Goal: Task Accomplishment & Management: Manage account settings

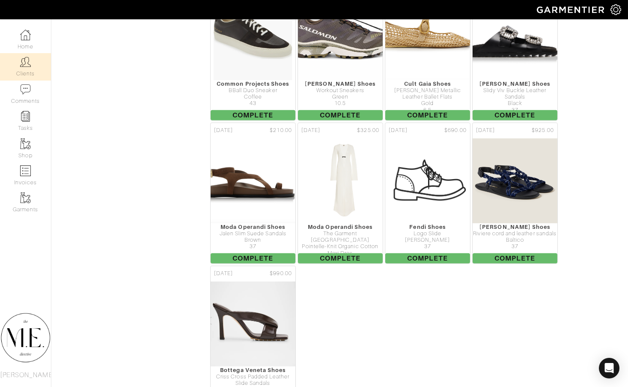
click at [36, 71] on link "Clients" at bounding box center [25, 66] width 51 height 27
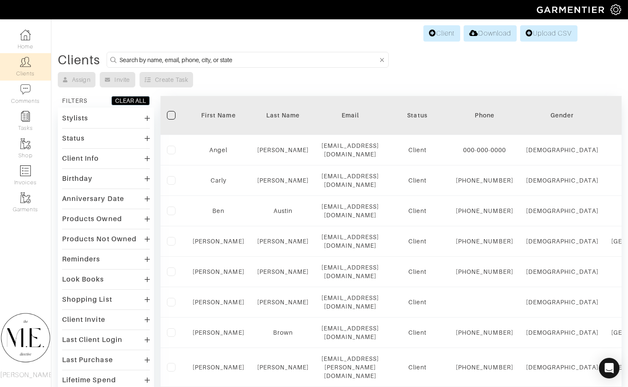
click at [235, 64] on input at bounding box center [248, 59] width 259 height 11
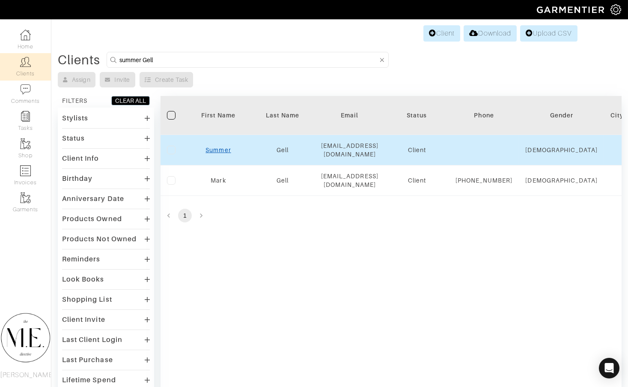
type input "summer Gell"
click at [226, 152] on link "Summer" at bounding box center [217, 149] width 25 height 7
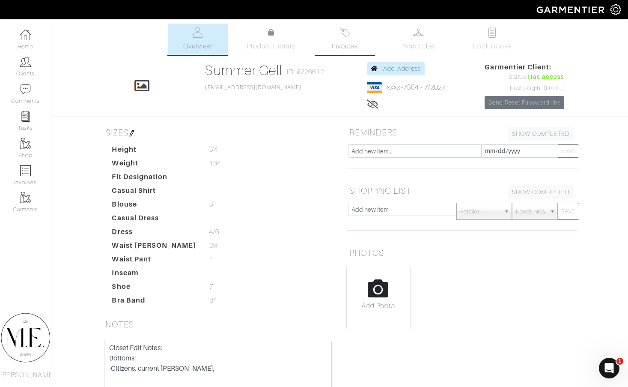
click at [359, 41] on link "Invoices" at bounding box center [345, 39] width 60 height 31
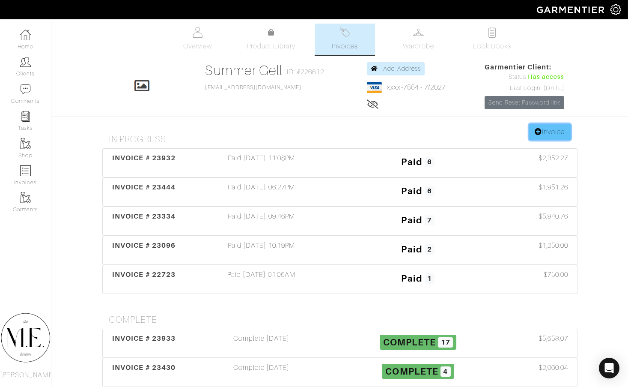
click at [547, 126] on link "Invoice" at bounding box center [549, 132] width 41 height 16
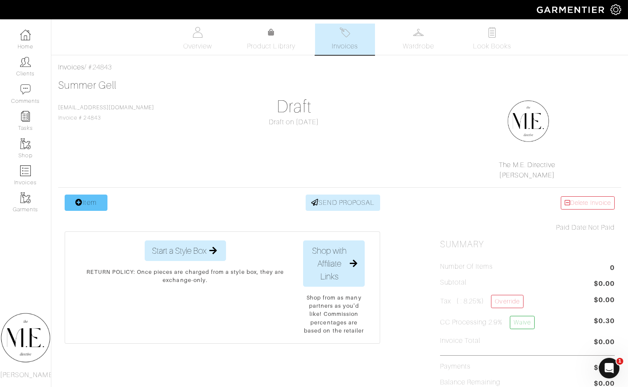
click at [86, 204] on link "Item" at bounding box center [86, 202] width 43 height 16
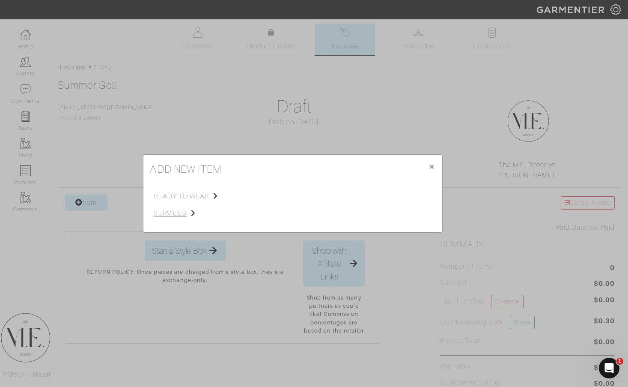
click at [179, 212] on span "services" at bounding box center [197, 213] width 86 height 10
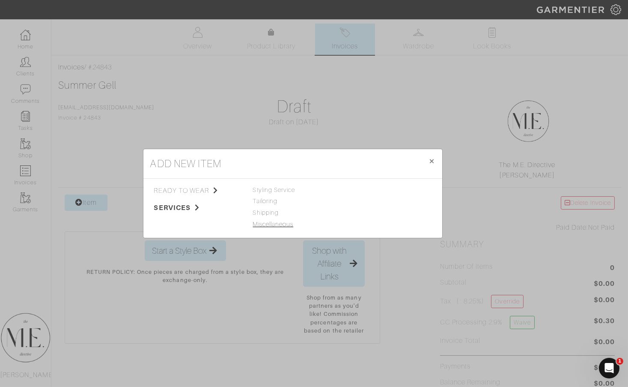
click at [270, 222] on link "Miscellaneous" at bounding box center [273, 223] width 41 height 7
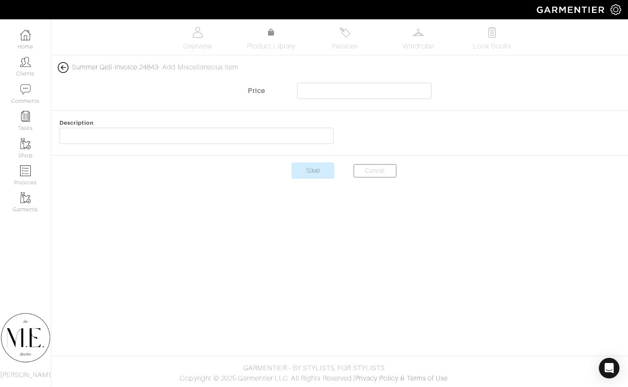
click at [59, 69] on img at bounding box center [63, 67] width 11 height 11
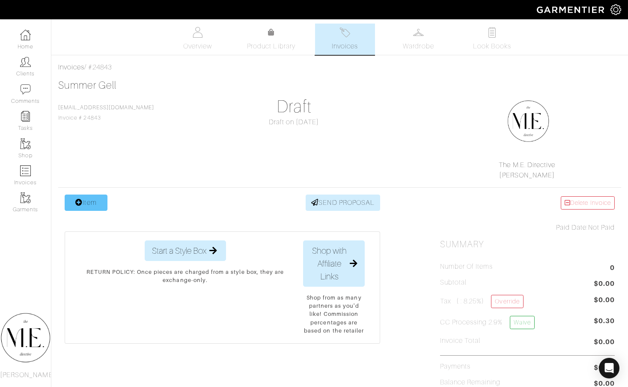
click at [84, 206] on link "Item" at bounding box center [86, 202] width 43 height 16
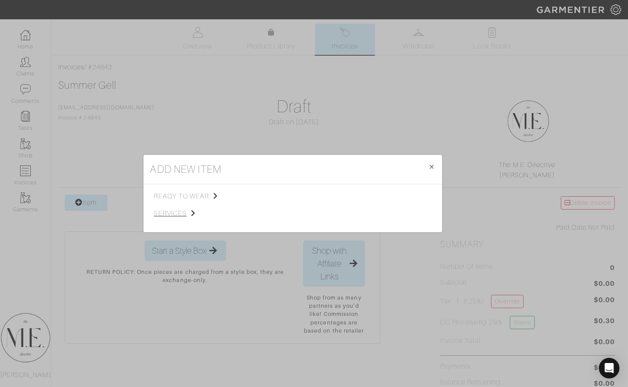
click at [184, 210] on span "services" at bounding box center [197, 213] width 86 height 10
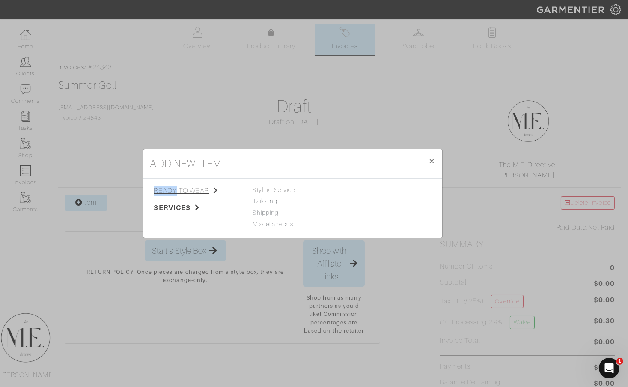
click at [176, 186] on span "ready to wear" at bounding box center [197, 190] width 86 height 10
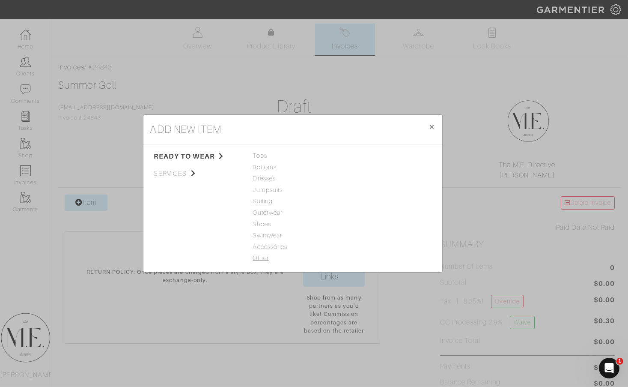
click at [269, 260] on span "Other" at bounding box center [293, 257] width 80 height 9
click at [354, 204] on link "Service" at bounding box center [355, 200] width 21 height 7
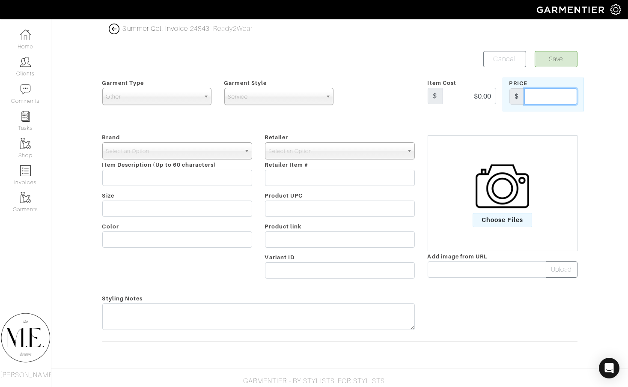
click at [541, 98] on input "text" at bounding box center [550, 96] width 53 height 16
type input "1250"
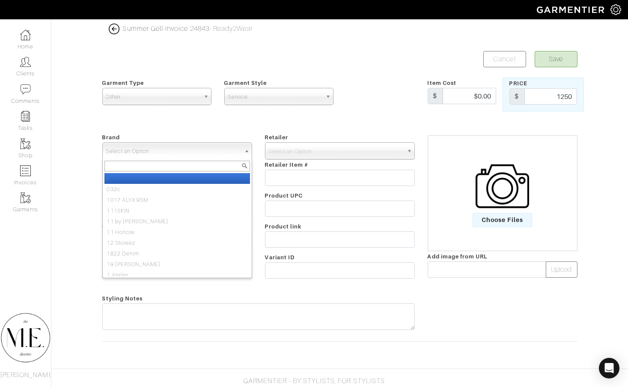
click at [211, 149] on span "Select an Option" at bounding box center [173, 151] width 134 height 17
drag, startPoint x: 207, startPoint y: 176, endPoint x: 217, endPoint y: 175, distance: 10.3
click at [207, 177] on li "-" at bounding box center [177, 178] width 146 height 11
select select "-"
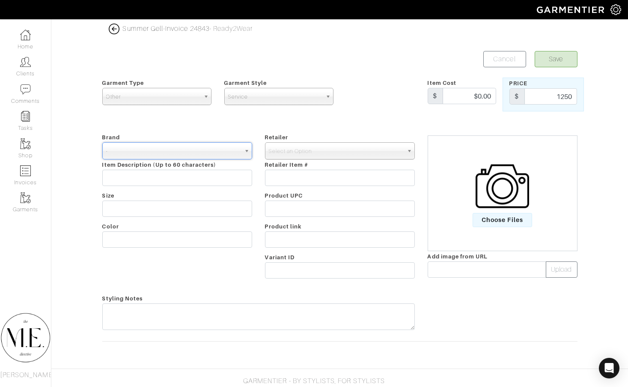
drag, startPoint x: 289, startPoint y: 152, endPoint x: 286, endPoint y: 161, distance: 9.3
click at [289, 152] on span "Select an Option" at bounding box center [336, 151] width 134 height 17
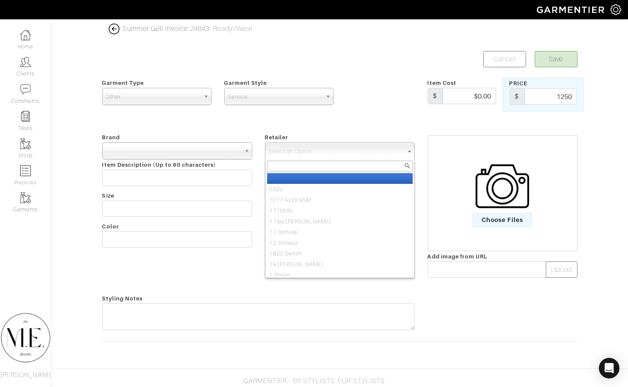
click at [282, 179] on li "-" at bounding box center [340, 178] width 146 height 11
select select "6380"
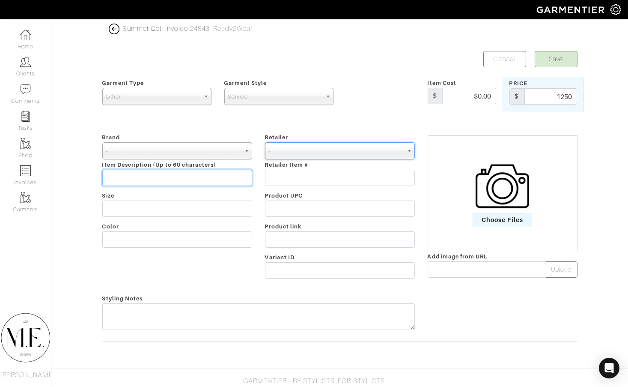
click at [178, 176] on input "text" at bounding box center [177, 178] width 150 height 16
type input "In Person Shopping Appointment"
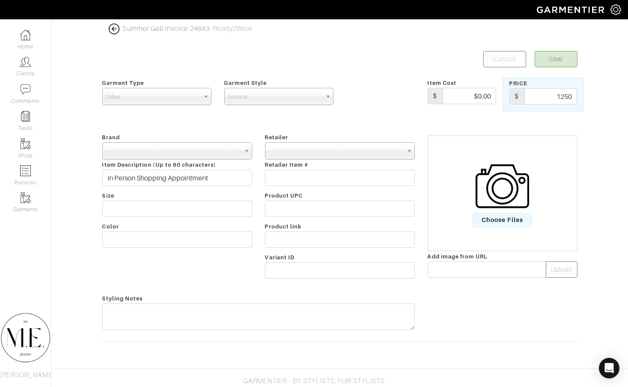
drag, startPoint x: 178, startPoint y: 176, endPoint x: 563, endPoint y: 61, distance: 402.4
click at [563, 61] on button "Save" at bounding box center [556, 59] width 43 height 16
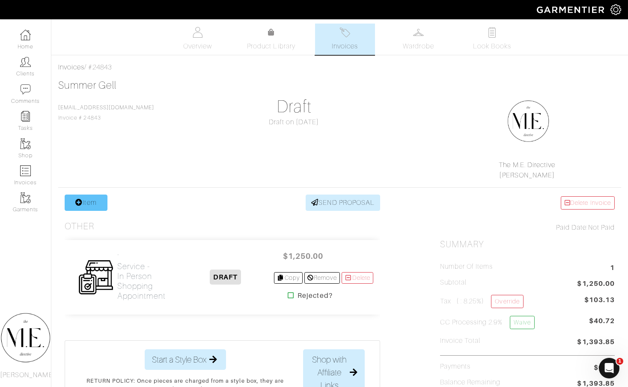
click at [89, 208] on link "Item" at bounding box center [86, 202] width 43 height 16
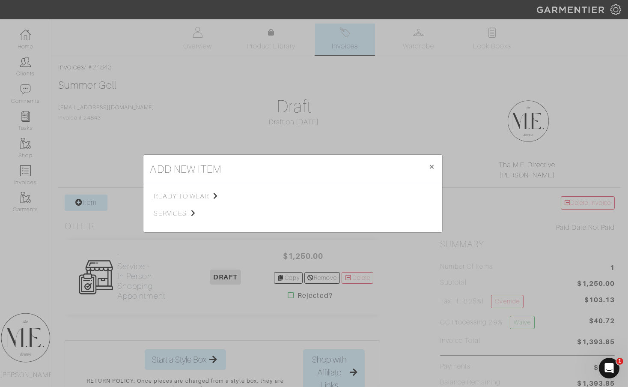
click at [170, 197] on span "ready to wear" at bounding box center [197, 196] width 86 height 10
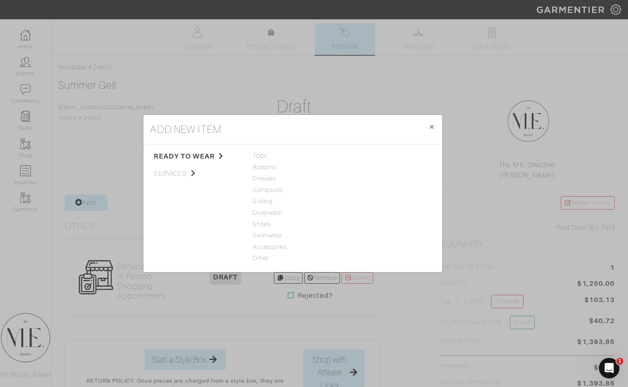
click at [263, 252] on div "Tops Bottoms Dresses Jumpsuits Suiting Outerwear Shoes Swimwear Accessories Oth…" at bounding box center [293, 208] width 80 height 114
click at [264, 253] on span "Other" at bounding box center [293, 257] width 80 height 9
click at [357, 203] on link "Service" at bounding box center [355, 200] width 21 height 7
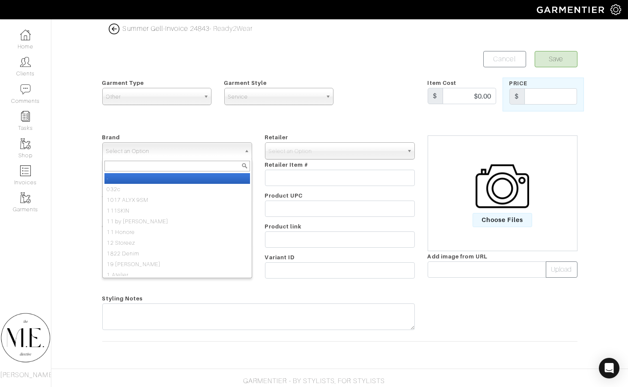
click at [246, 147] on b at bounding box center [248, 151] width 8 height 16
click at [243, 178] on li "-" at bounding box center [177, 178] width 146 height 11
select select "-"
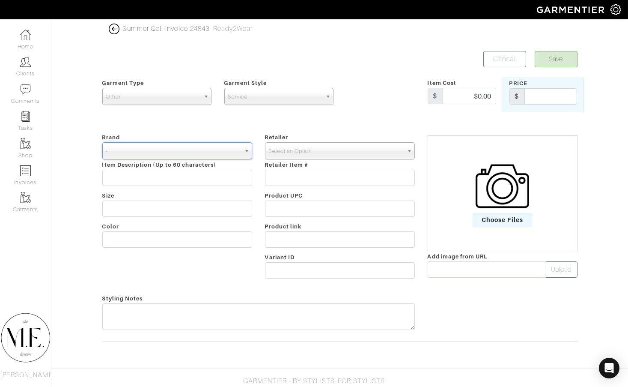
click at [327, 155] on span "Select an Option" at bounding box center [336, 151] width 134 height 17
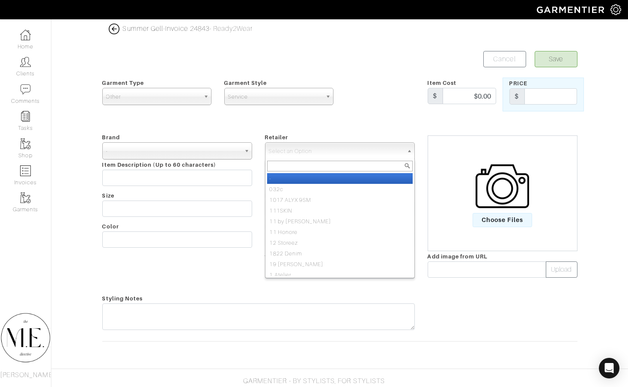
click at [320, 176] on li "-" at bounding box center [340, 178] width 146 height 11
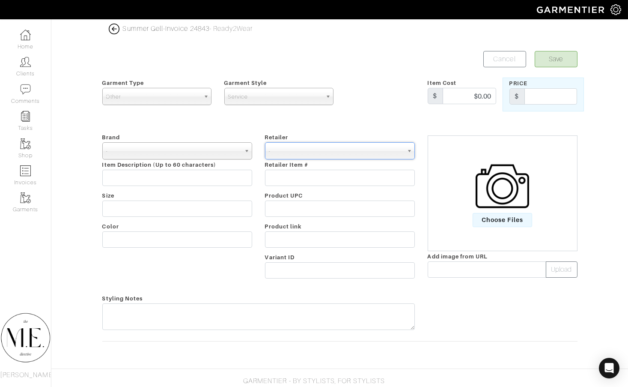
select select "6380"
click at [175, 177] on input "text" at bounding box center [177, 178] width 150 height 16
click at [554, 89] on input "text" at bounding box center [550, 96] width 53 height 16
type input "750"
click at [200, 178] on input "text" at bounding box center [177, 178] width 150 height 16
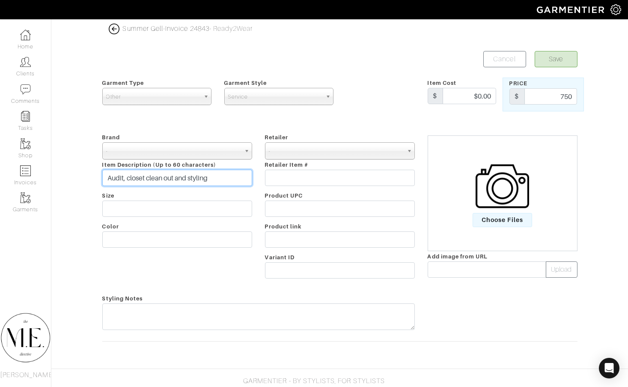
type input "Audit, closet clean out and styling"
click at [541, 59] on button "Save" at bounding box center [556, 59] width 43 height 16
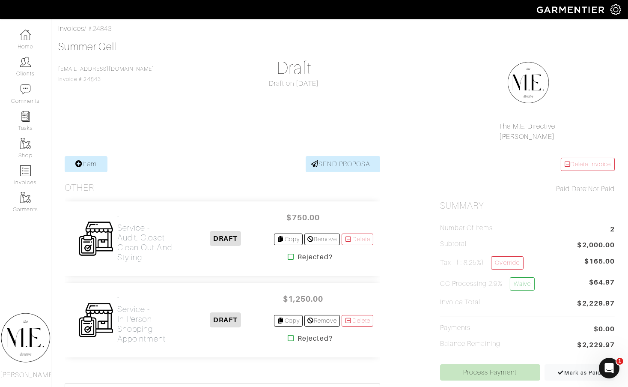
scroll to position [66, 0]
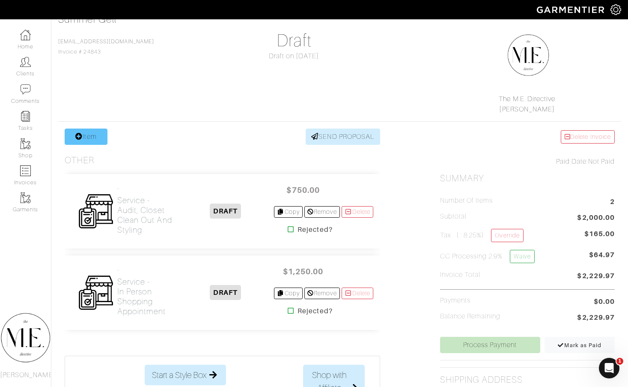
click at [83, 130] on link "Item" at bounding box center [86, 136] width 43 height 16
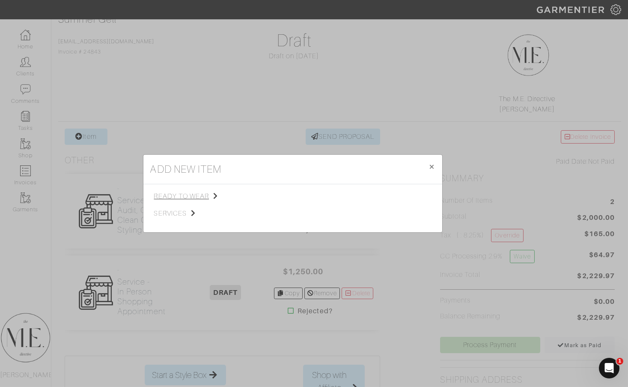
click at [189, 197] on span "ready to wear" at bounding box center [197, 196] width 86 height 10
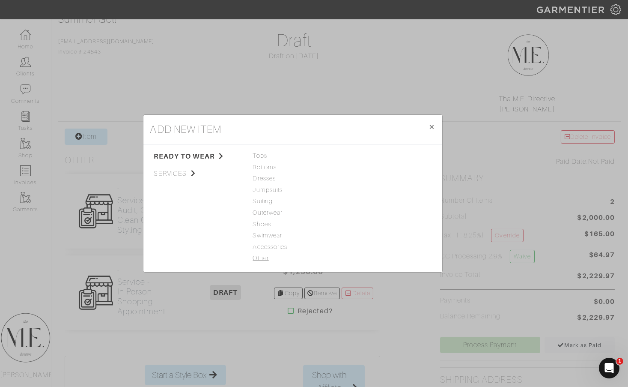
click at [260, 255] on span "Other" at bounding box center [293, 257] width 80 height 9
click at [359, 201] on link "Service" at bounding box center [355, 200] width 21 height 7
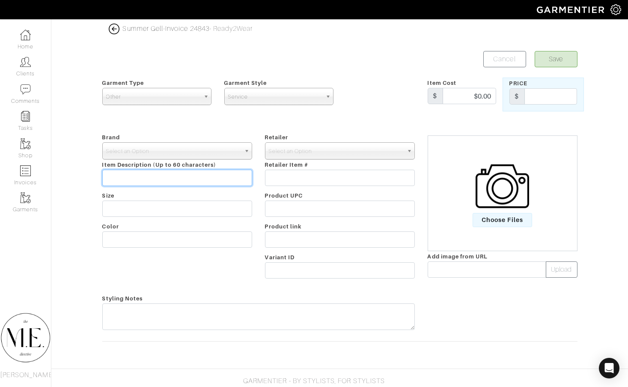
click at [164, 175] on input "text" at bounding box center [177, 178] width 150 height 16
type input "Networking look books"
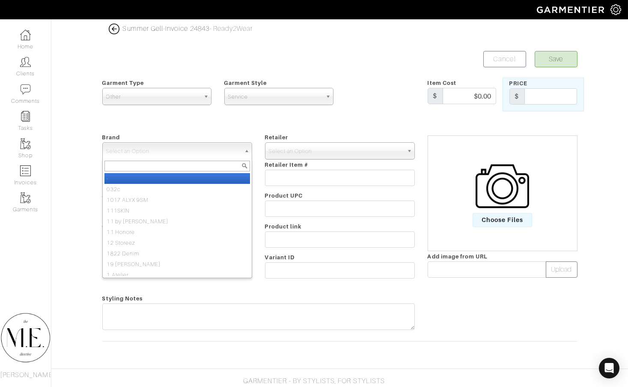
drag, startPoint x: 107, startPoint y: 150, endPoint x: 117, endPoint y: 181, distance: 33.0
click at [107, 150] on span "Select an Option" at bounding box center [173, 151] width 134 height 17
click at [122, 179] on li "-" at bounding box center [177, 178] width 146 height 11
select select "-"
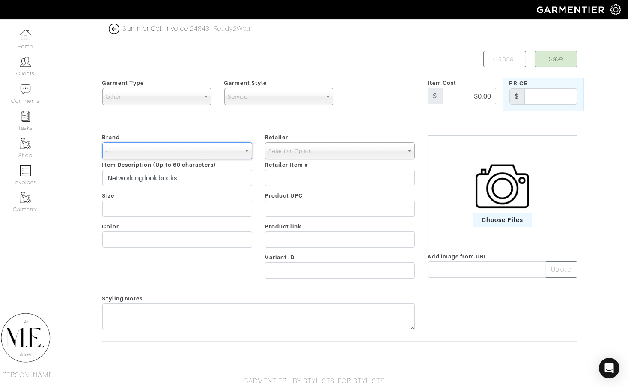
click at [292, 151] on span "Select an Option" at bounding box center [336, 151] width 134 height 17
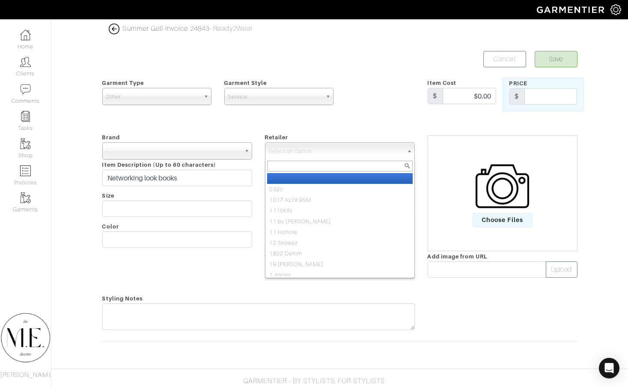
click at [288, 176] on li "-" at bounding box center [340, 178] width 146 height 11
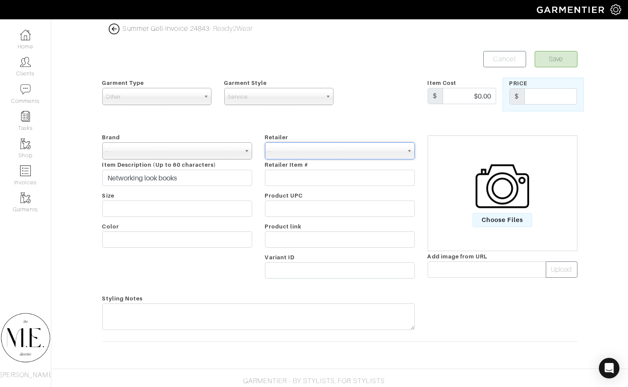
select select "6380"
click at [554, 100] on input "text" at bounding box center [550, 96] width 53 height 16
type input "250"
click at [566, 61] on button "Save" at bounding box center [556, 59] width 43 height 16
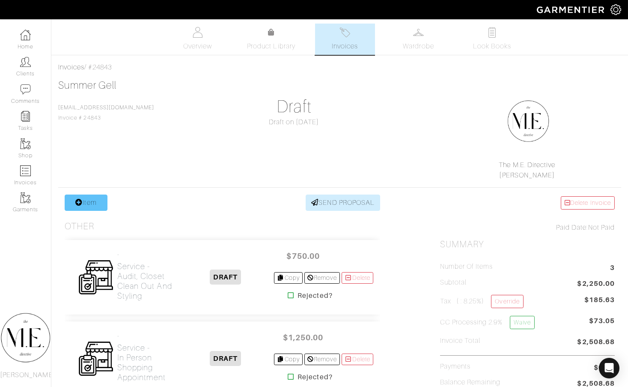
click at [84, 200] on link "Item" at bounding box center [86, 202] width 43 height 16
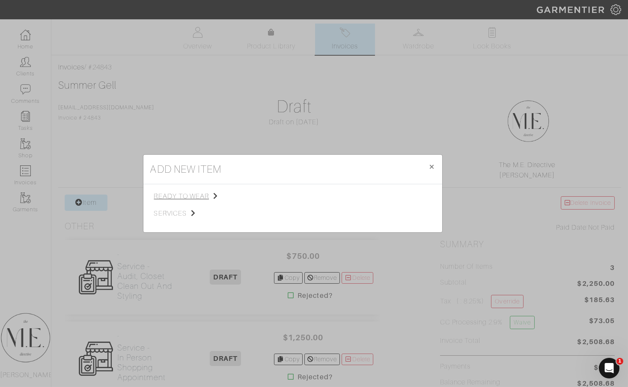
click at [181, 196] on span "ready to wear" at bounding box center [197, 196] width 86 height 10
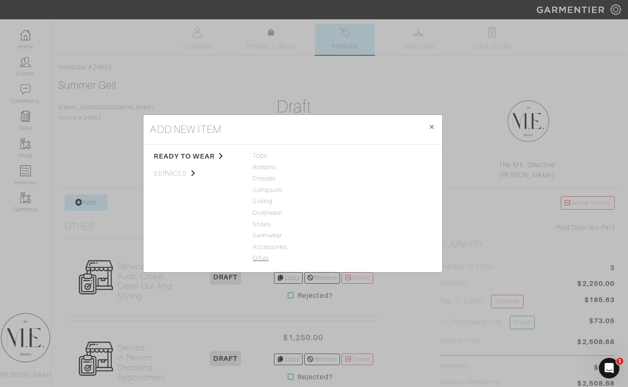
click at [261, 254] on span "Other" at bounding box center [293, 257] width 80 height 9
click at [358, 201] on link "Service" at bounding box center [355, 200] width 21 height 7
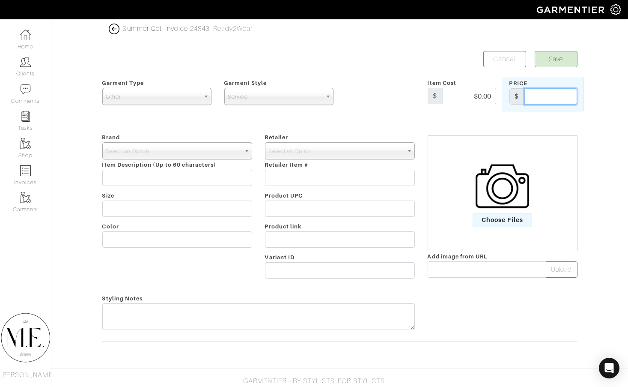
click at [546, 89] on input "text" at bounding box center [550, 96] width 53 height 16
type input "250"
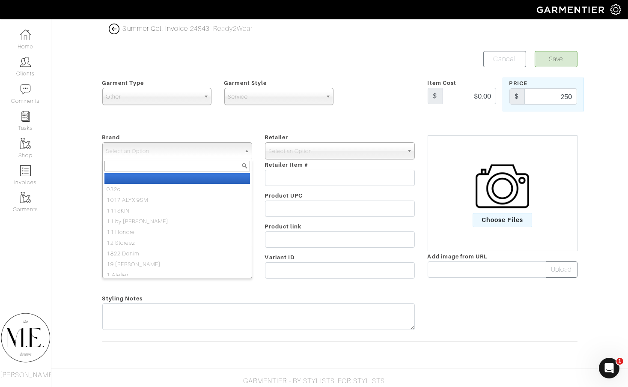
drag, startPoint x: 217, startPoint y: 144, endPoint x: 220, endPoint y: 183, distance: 38.6
click at [218, 144] on span "Select an Option" at bounding box center [173, 151] width 134 height 17
click at [224, 174] on li "-" at bounding box center [177, 178] width 146 height 11
select select "-"
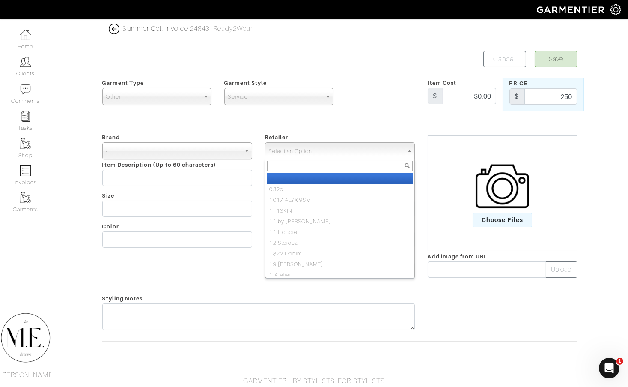
click at [314, 145] on span "Select an Option" at bounding box center [336, 151] width 134 height 17
click at [306, 178] on li "-" at bounding box center [340, 178] width 146 height 11
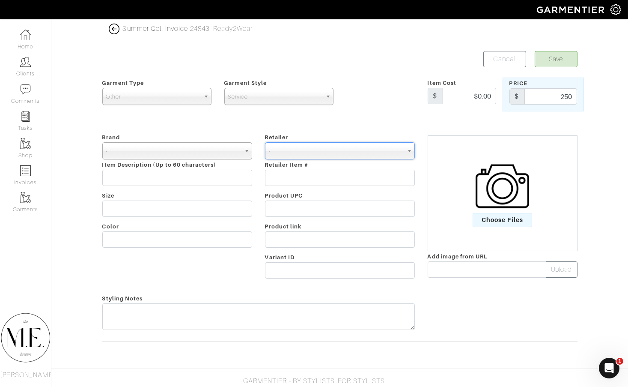
select select "6380"
click at [224, 175] on input "text" at bounding box center [177, 178] width 150 height 16
type input "Work look books"
click at [559, 59] on button "Save" at bounding box center [556, 59] width 43 height 16
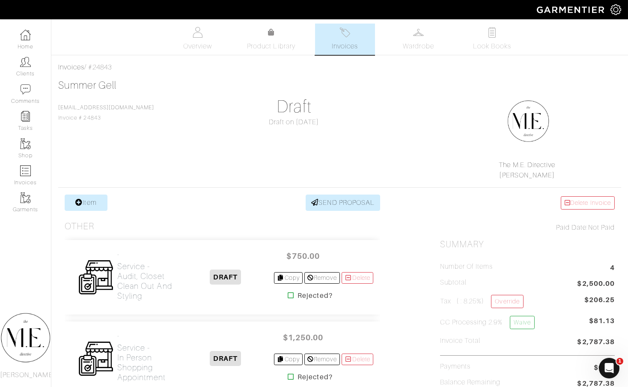
scroll to position [42, 0]
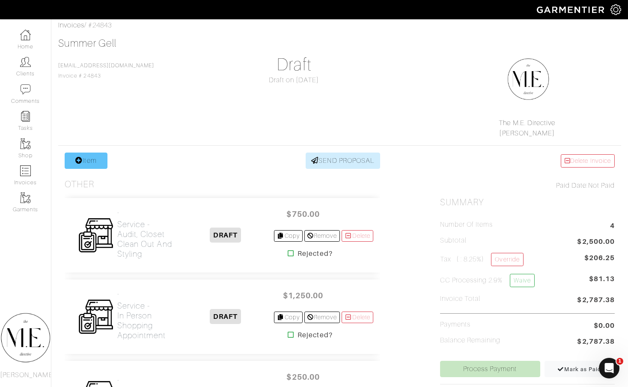
click at [95, 164] on link "Item" at bounding box center [86, 160] width 43 height 16
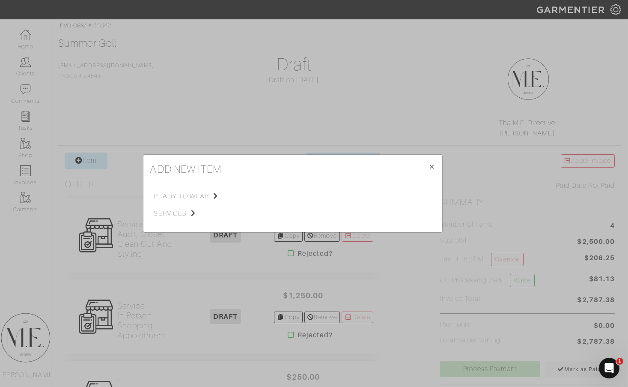
click at [174, 191] on span "ready to wear" at bounding box center [197, 196] width 86 height 10
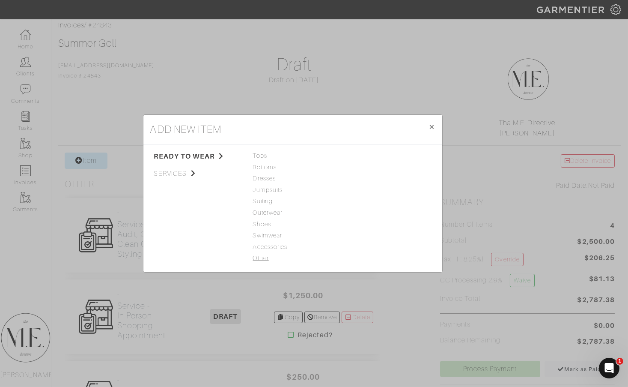
click at [262, 255] on span "Other" at bounding box center [293, 257] width 80 height 9
click at [357, 205] on div "Service" at bounding box center [385, 200] width 80 height 9
click at [357, 204] on link "Service" at bounding box center [355, 200] width 21 height 7
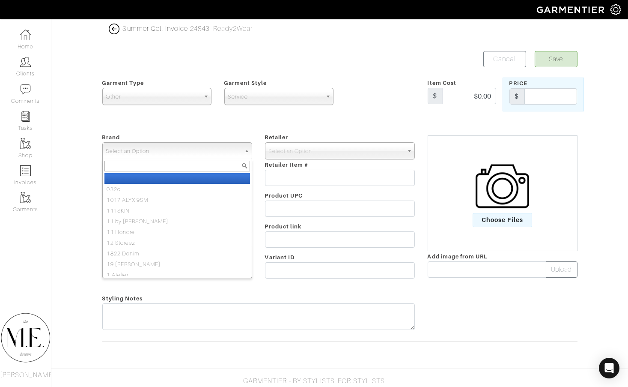
click at [209, 143] on span "Select an Option" at bounding box center [173, 151] width 134 height 17
click at [205, 176] on li "-" at bounding box center [177, 178] width 146 height 11
select select "-"
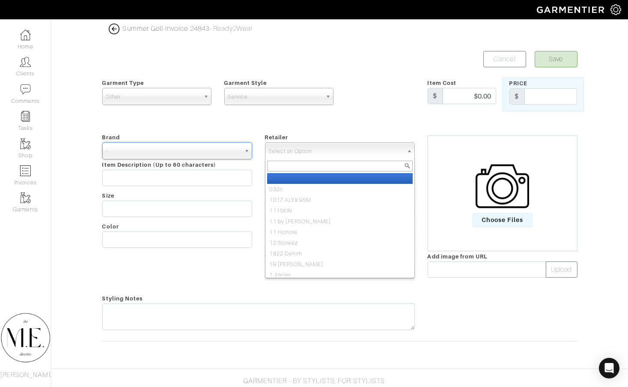
click at [314, 152] on span "Select an Option" at bounding box center [336, 151] width 134 height 17
click at [306, 177] on li "-" at bounding box center [340, 178] width 146 height 11
select select "6380"
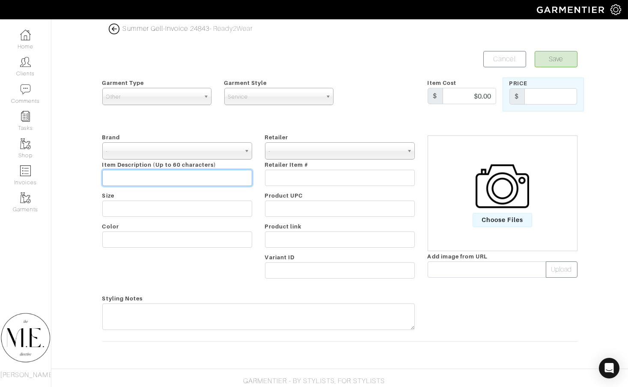
click at [183, 177] on input "text" at bounding box center [177, 178] width 150 height 16
type input "W"
type input "Leisure look books"
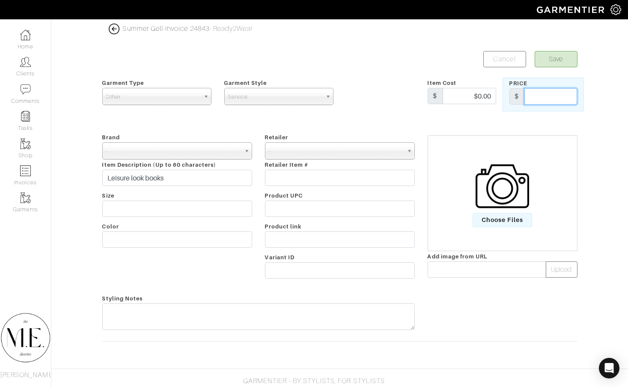
click at [559, 97] on input "text" at bounding box center [550, 96] width 53 height 16
type input "250"
click at [556, 62] on button "Save" at bounding box center [556, 59] width 43 height 16
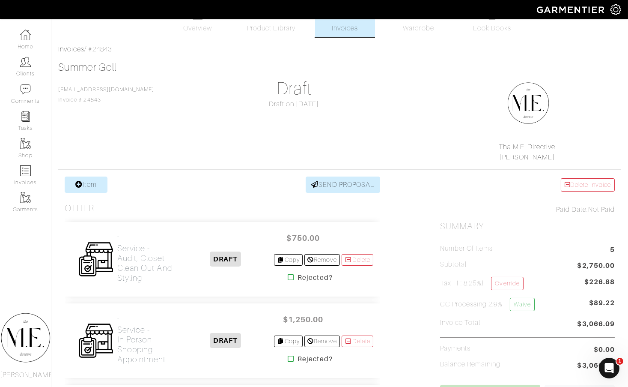
scroll to position [92, 0]
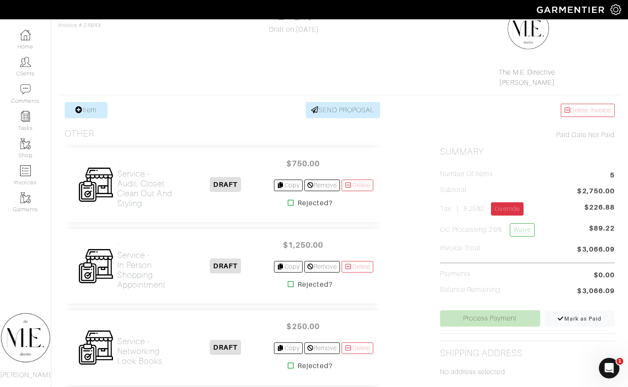
click at [509, 207] on link "Override" at bounding box center [507, 208] width 32 height 13
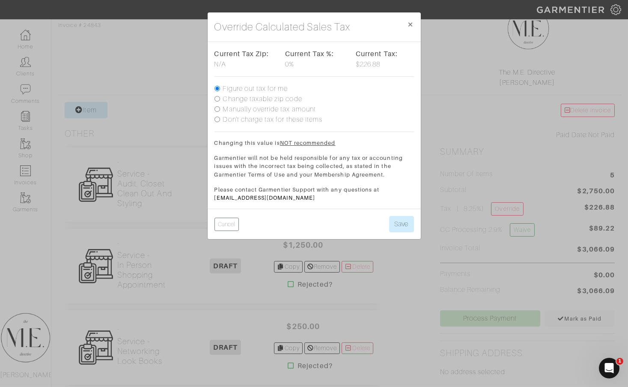
click at [290, 119] on label "Don't charge tax for these items" at bounding box center [273, 119] width 100 height 10
click at [220, 119] on input "Don't charge tax for these items" at bounding box center [217, 119] width 6 height 6
radio input "true"
click at [394, 217] on button "Save" at bounding box center [401, 224] width 25 height 16
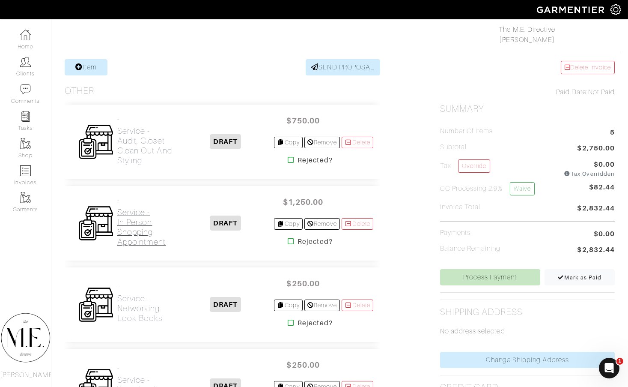
scroll to position [174, 0]
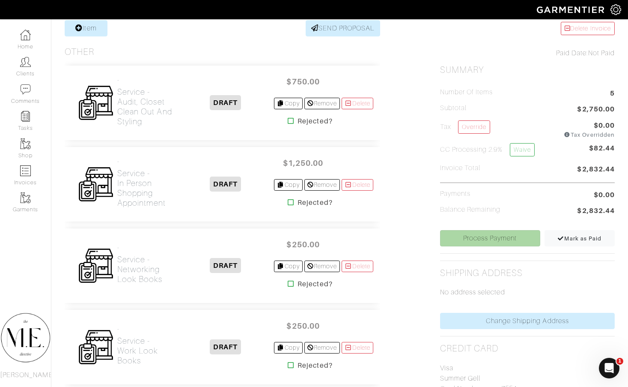
click at [515, 238] on link "Process Payment" at bounding box center [490, 238] width 100 height 16
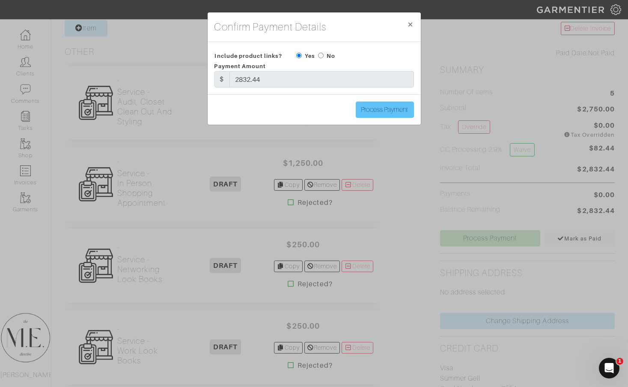
click at [389, 110] on input "Process Payment" at bounding box center [385, 109] width 58 height 16
type input "Process Payment"
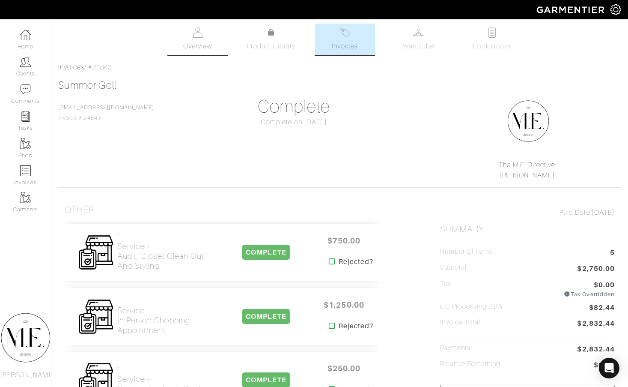
scroll to position [0, 0]
click at [21, 57] on img at bounding box center [25, 62] width 11 height 11
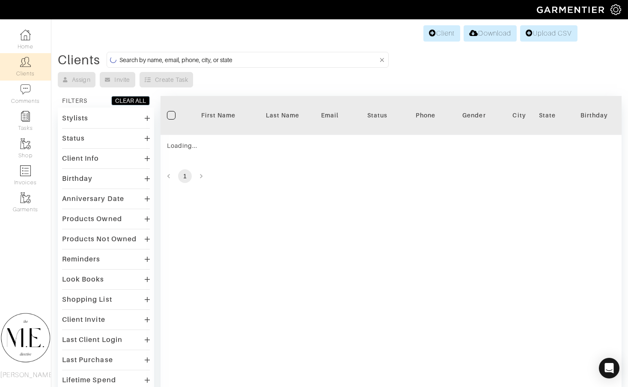
click at [246, 57] on input at bounding box center [248, 59] width 259 height 11
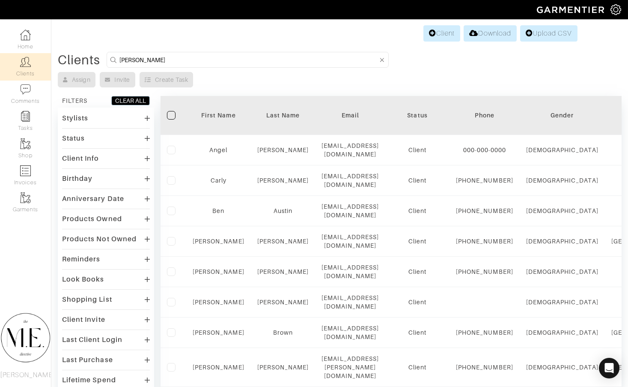
type input "[PERSON_NAME]"
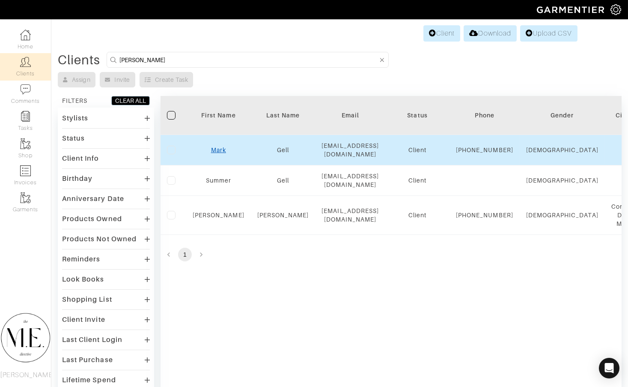
click at [216, 152] on link "Mark" at bounding box center [218, 149] width 15 height 7
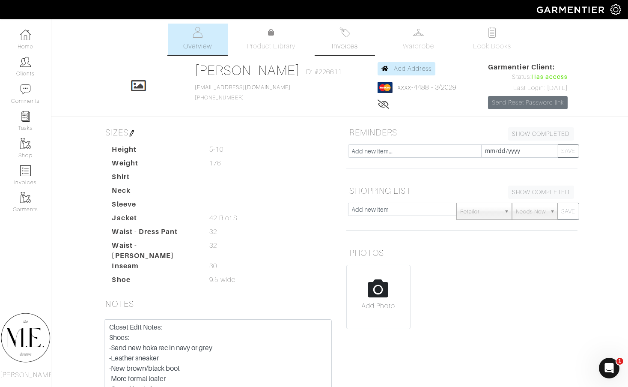
click at [336, 50] on span "Invoices" at bounding box center [345, 46] width 26 height 10
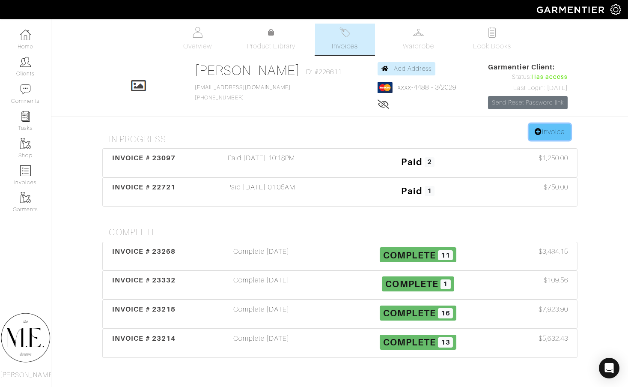
click at [551, 136] on link "Invoice" at bounding box center [549, 132] width 41 height 16
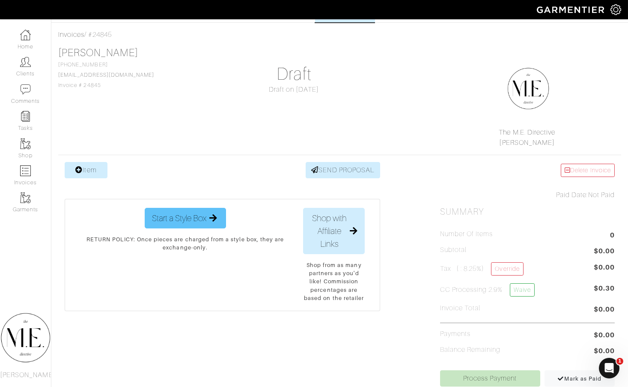
scroll to position [66, 0]
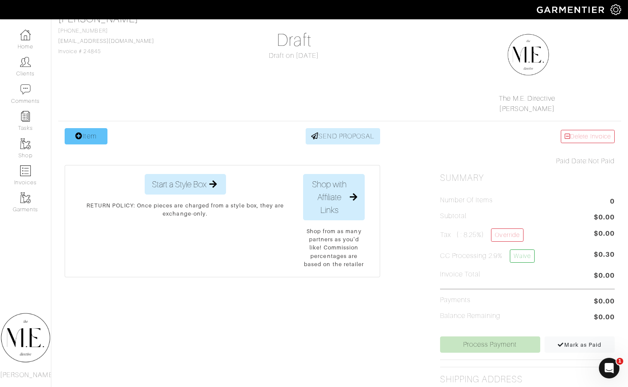
click at [97, 137] on link "Item" at bounding box center [86, 136] width 43 height 16
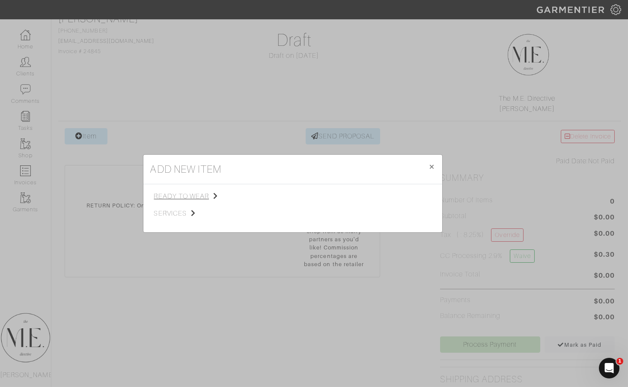
click at [174, 192] on span "ready to wear" at bounding box center [197, 196] width 86 height 10
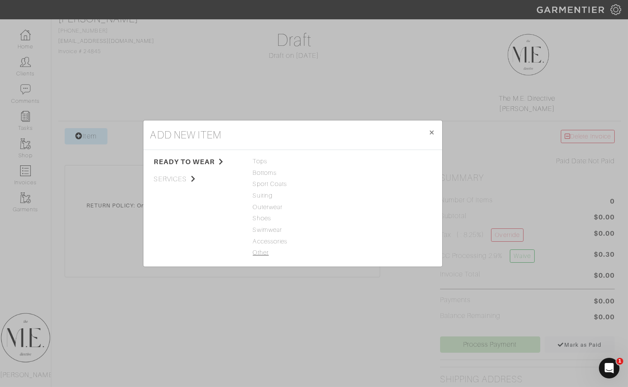
click at [258, 253] on span "Other" at bounding box center [293, 252] width 80 height 9
click at [362, 205] on link "Service" at bounding box center [355, 206] width 21 height 7
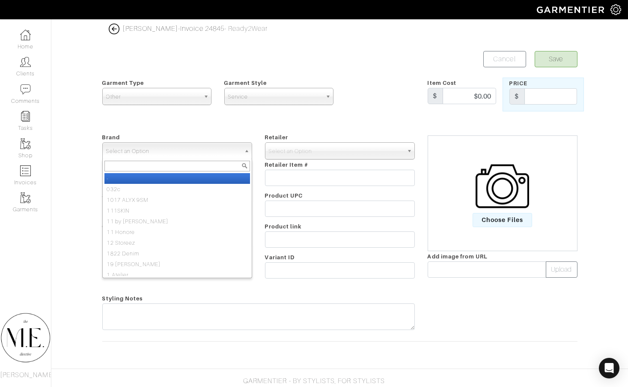
click at [194, 147] on span "Select an Option" at bounding box center [173, 151] width 134 height 17
click at [191, 173] on li "-" at bounding box center [177, 178] width 146 height 11
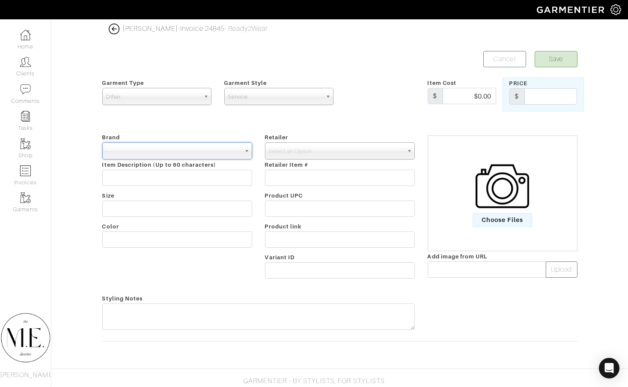
select select "-"
click at [235, 178] on input "text" at bounding box center [177, 178] width 150 height 16
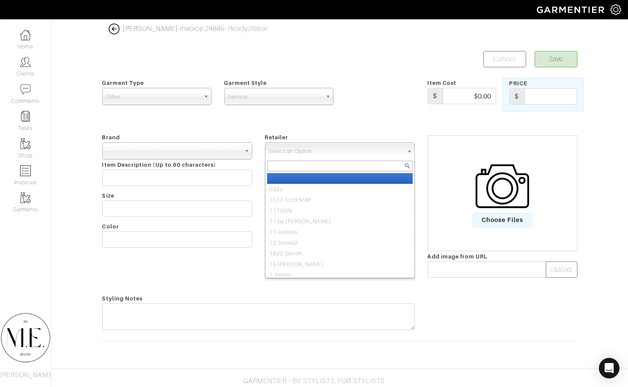
click at [282, 154] on span "Select an Option" at bounding box center [336, 151] width 134 height 17
click at [282, 175] on li "-" at bounding box center [340, 178] width 146 height 11
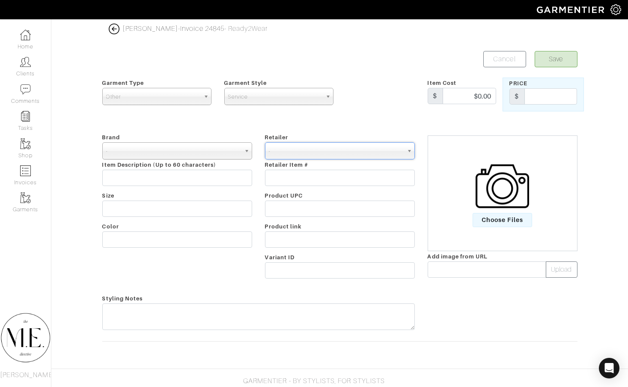
select select "6380"
click at [541, 102] on input "text" at bounding box center [550, 96] width 53 height 16
type input "1250"
click at [216, 170] on input "text" at bounding box center [177, 178] width 150 height 16
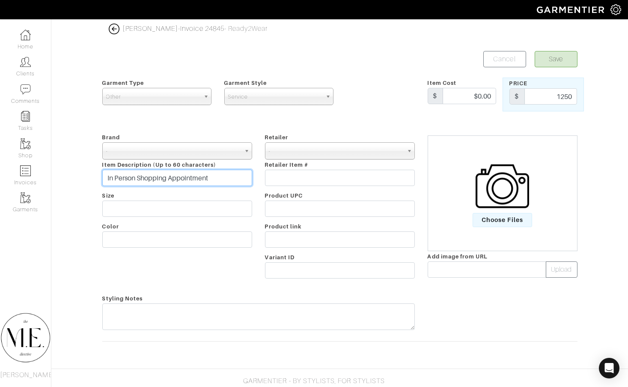
type input "In Person Shopping Appointment"
click at [562, 57] on button "Save" at bounding box center [556, 59] width 43 height 16
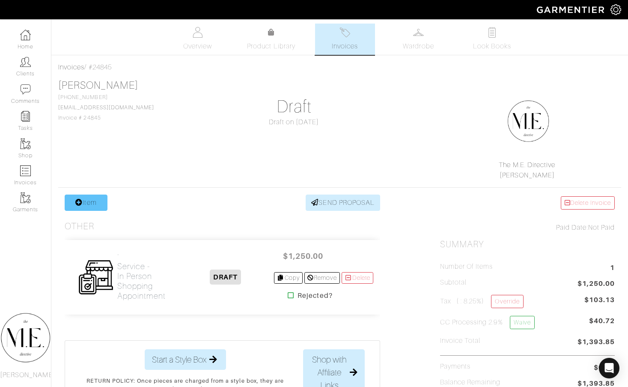
click at [88, 196] on link "Item" at bounding box center [86, 202] width 43 height 16
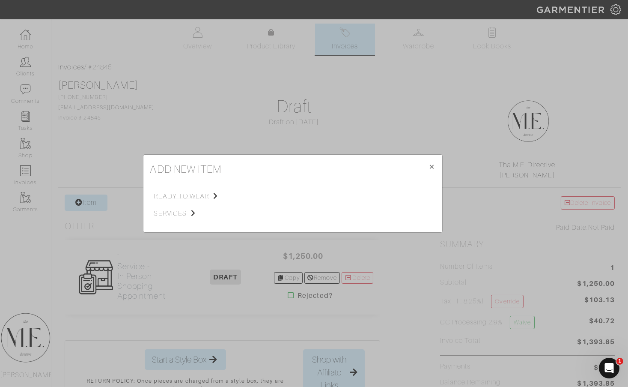
click at [205, 195] on span "ready to wear" at bounding box center [197, 196] width 86 height 10
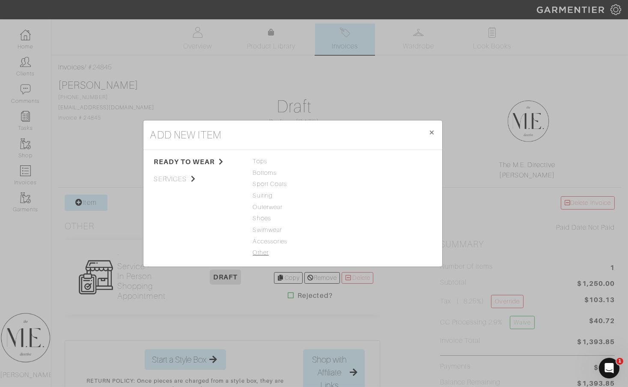
click at [260, 248] on span "Other" at bounding box center [293, 252] width 80 height 9
click at [353, 209] on link "Service" at bounding box center [355, 206] width 21 height 7
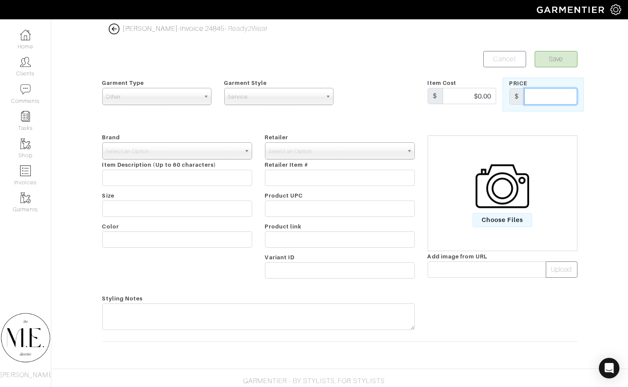
click at [547, 90] on input "text" at bounding box center [550, 96] width 53 height 16
type input "2"
type input "750"
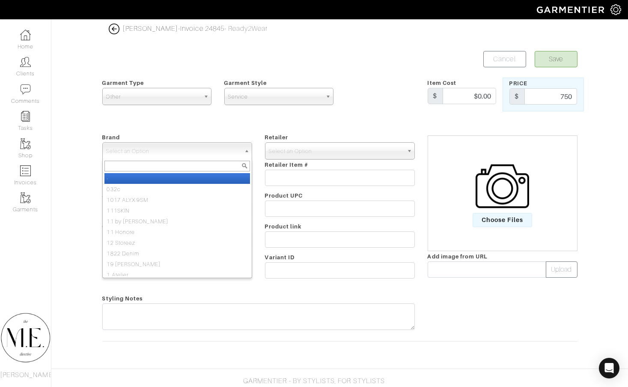
drag, startPoint x: 167, startPoint y: 150, endPoint x: 169, endPoint y: 166, distance: 16.4
click at [167, 150] on span "Select an Option" at bounding box center [173, 151] width 134 height 17
click at [167, 178] on li "-" at bounding box center [177, 178] width 146 height 11
select select "-"
click at [304, 146] on span "Select an Option" at bounding box center [336, 151] width 134 height 17
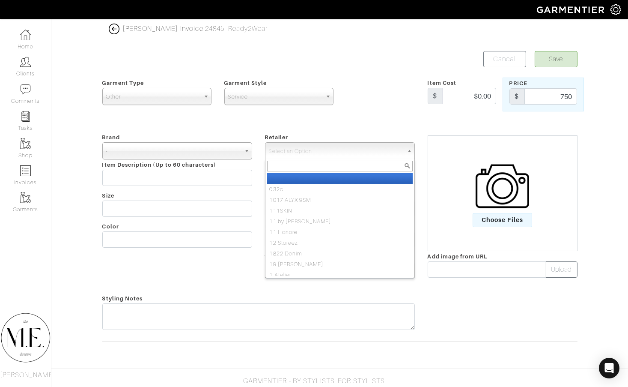
click at [292, 179] on li "-" at bounding box center [340, 178] width 146 height 11
select select "6380"
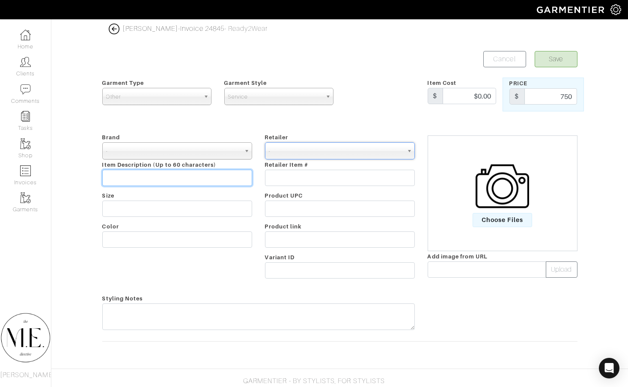
click at [181, 173] on input "text" at bounding box center [177, 178] width 150 height 16
type input "S"
type input "Audit, edit, and styling"
click at [557, 59] on button "Save" at bounding box center [556, 59] width 43 height 16
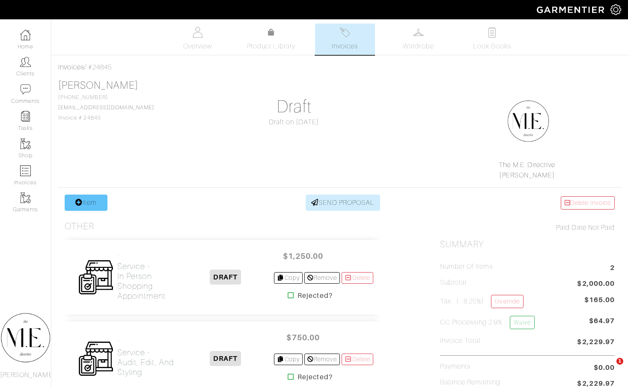
click at [99, 208] on link "Item" at bounding box center [86, 202] width 43 height 16
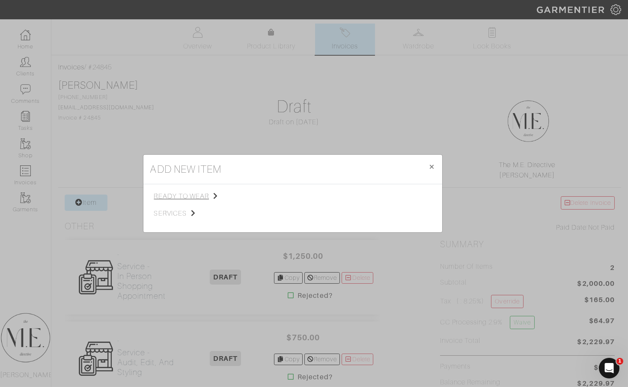
click at [215, 193] on icon at bounding box center [215, 195] width 5 height 7
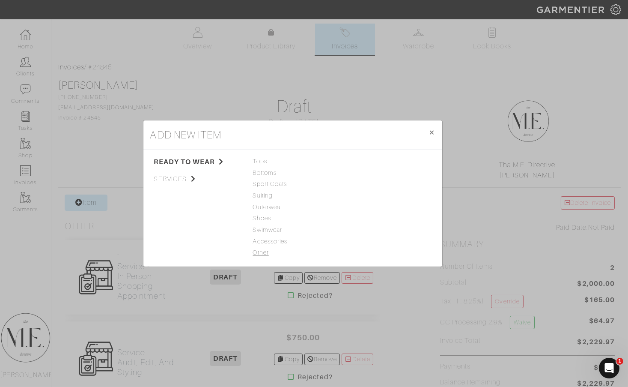
click at [264, 253] on span "Other" at bounding box center [293, 252] width 80 height 9
click at [349, 207] on link "Service" at bounding box center [355, 206] width 21 height 7
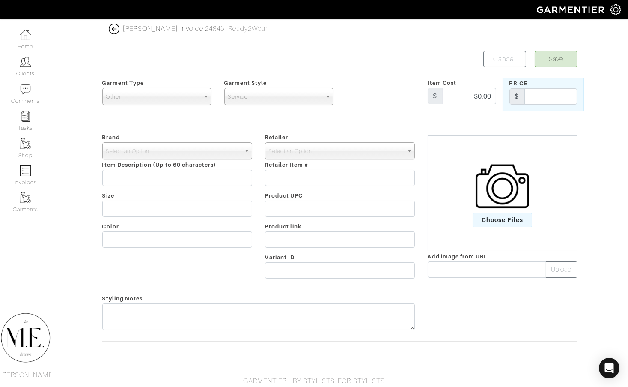
click at [553, 105] on div "Price $" at bounding box center [543, 94] width 81 height 34
click at [548, 95] on input "text" at bounding box center [550, 96] width 53 height 16
type input "250"
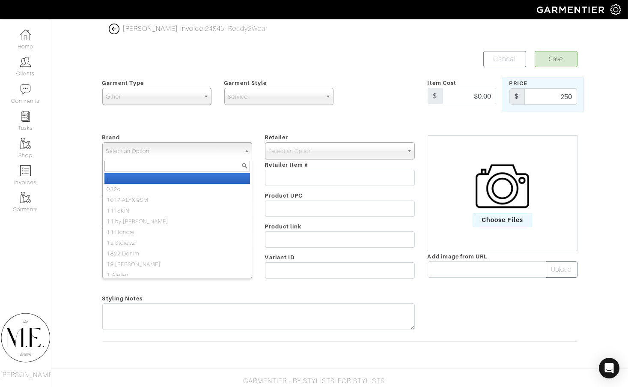
click at [142, 144] on span "Select an Option" at bounding box center [173, 151] width 134 height 17
click at [161, 176] on li "-" at bounding box center [177, 178] width 146 height 11
select select "-"
click at [295, 152] on span "Select an Option" at bounding box center [336, 151] width 134 height 17
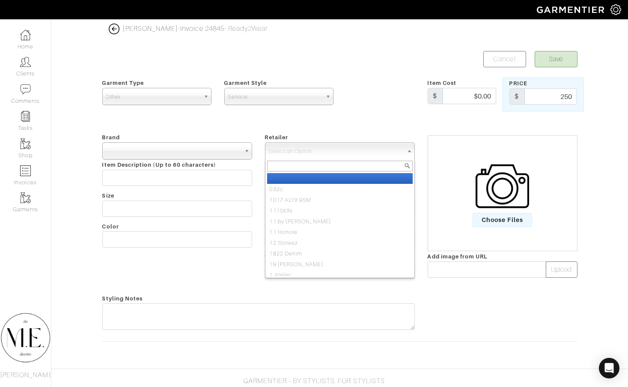
click at [289, 178] on li "-" at bounding box center [340, 178] width 146 height 11
select select "6380"
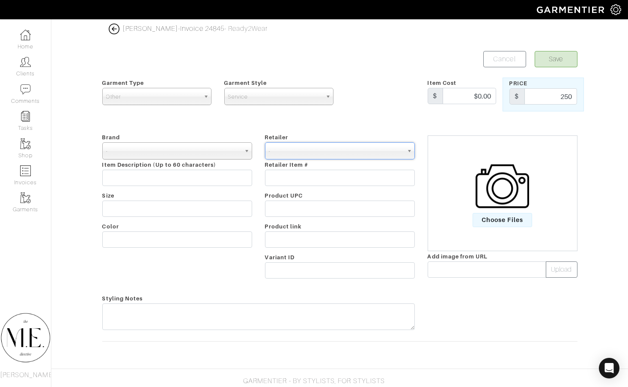
click at [170, 186] on div "Brand - 032c 1017 ALYX 9SM 111SKIN 11 by Boris Bidjan Saberi 11 Honore 12 Store…" at bounding box center [177, 207] width 163 height 151
click at [170, 179] on input "text" at bounding box center [177, 178] width 150 height 16
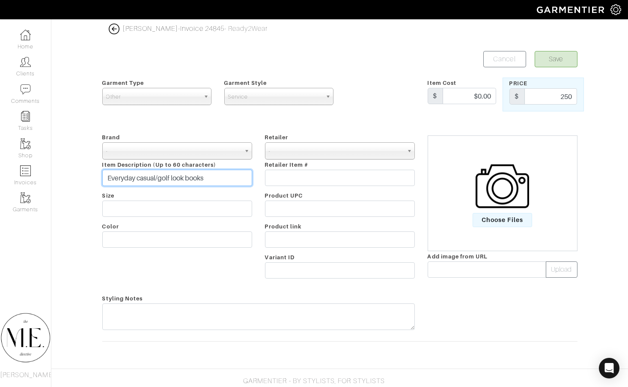
type input "Everyday casual/golf look books"
click at [557, 62] on button "Save" at bounding box center [556, 59] width 43 height 16
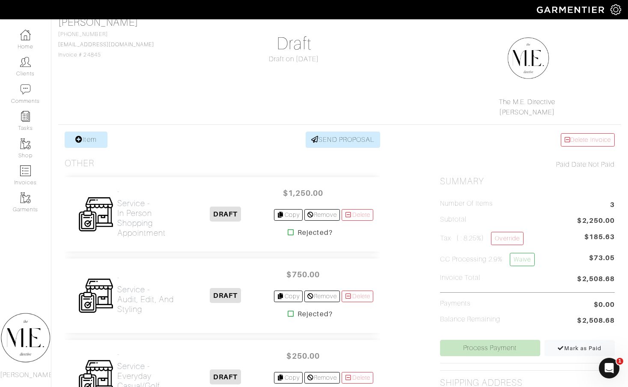
scroll to position [102, 0]
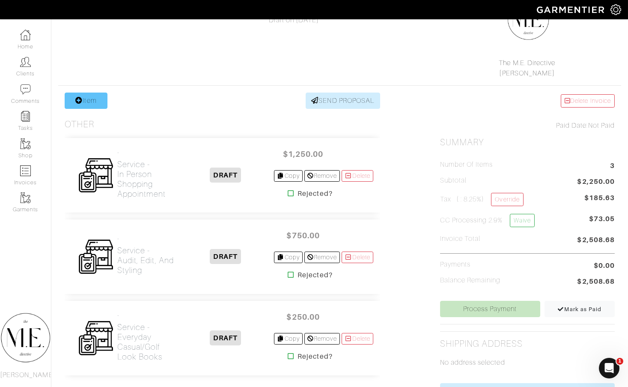
click at [97, 101] on link "Item" at bounding box center [86, 100] width 43 height 16
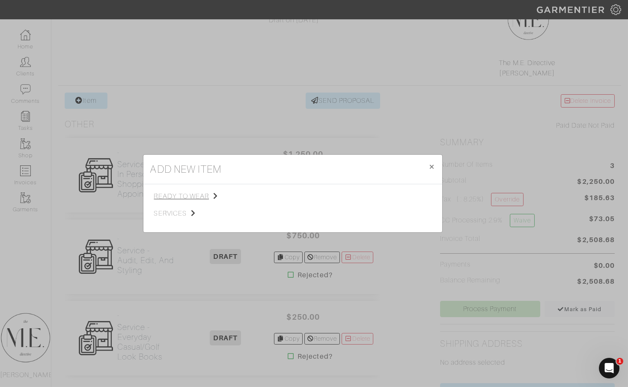
click at [196, 192] on span "ready to wear" at bounding box center [197, 196] width 86 height 10
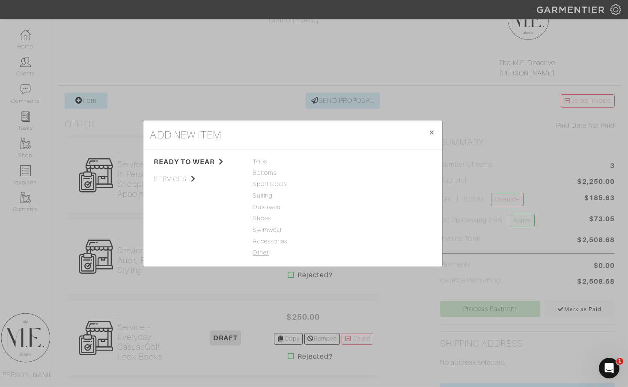
click at [262, 255] on span "Other" at bounding box center [293, 252] width 80 height 9
click at [354, 210] on div "Service" at bounding box center [385, 206] width 80 height 9
click at [354, 210] on link "Service" at bounding box center [355, 206] width 21 height 7
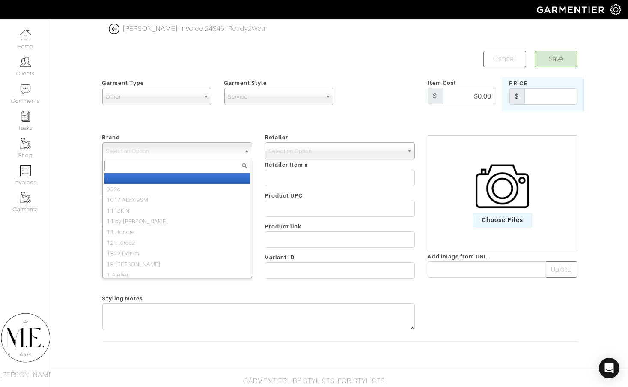
drag, startPoint x: 190, startPoint y: 149, endPoint x: 190, endPoint y: 170, distance: 21.0
click at [190, 149] on span "Select an Option" at bounding box center [173, 151] width 134 height 17
click at [190, 177] on li "-" at bounding box center [177, 178] width 146 height 11
select select "-"
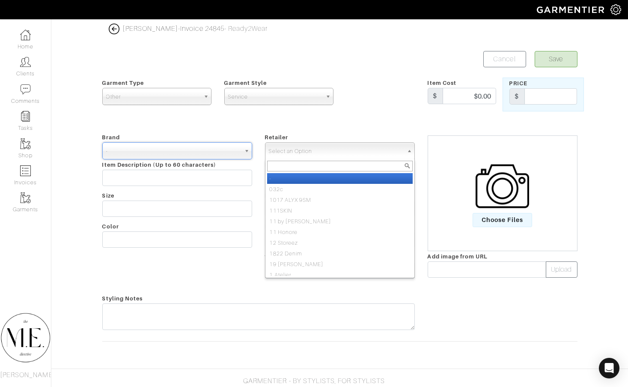
drag, startPoint x: 354, startPoint y: 149, endPoint x: 352, endPoint y: 154, distance: 5.6
click at [354, 149] on span "Select an Option" at bounding box center [336, 151] width 134 height 17
click at [336, 175] on li "-" at bounding box center [340, 178] width 146 height 11
select select "6380"
click at [221, 170] on input "text" at bounding box center [177, 178] width 150 height 16
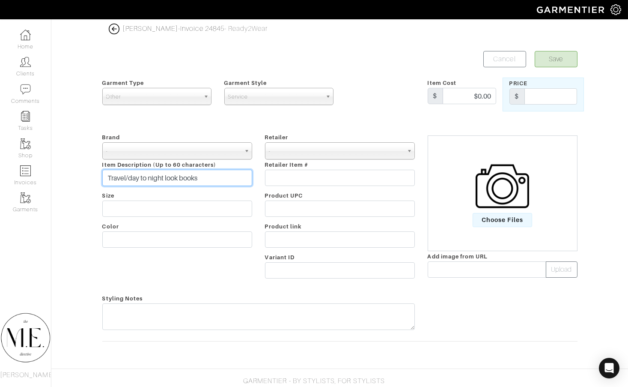
type input "Travel/day to night look books"
click at [574, 98] on input "text" at bounding box center [550, 96] width 53 height 16
type input "250"
click at [571, 54] on button "Save" at bounding box center [556, 59] width 43 height 16
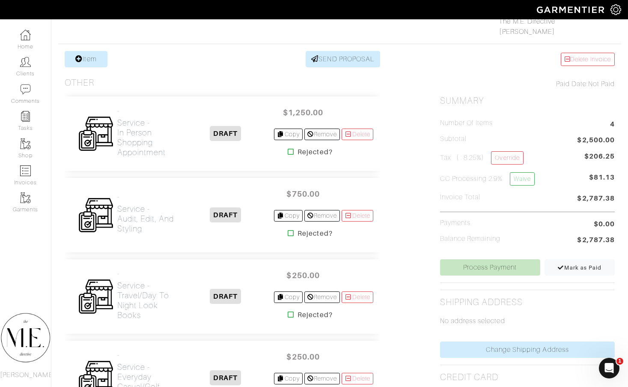
scroll to position [147, 0]
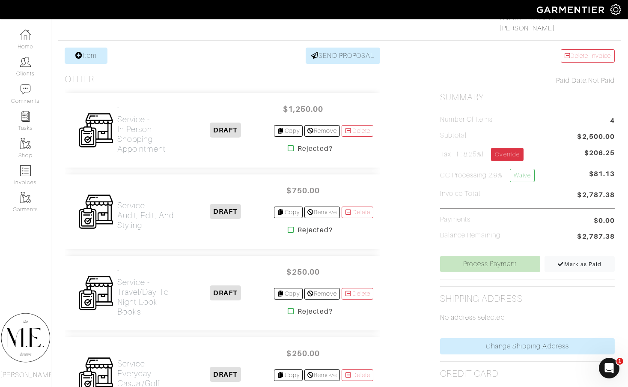
click at [506, 152] on link "Override" at bounding box center [507, 154] width 32 height 13
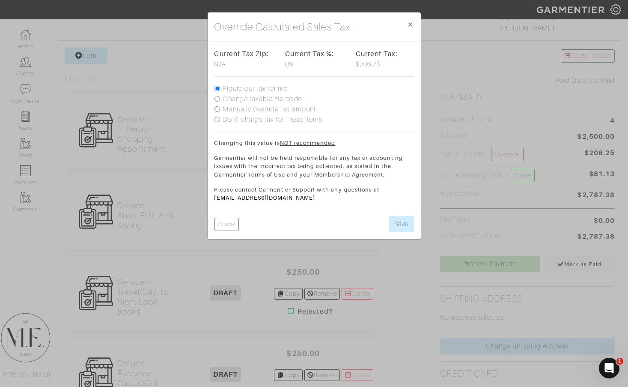
click at [234, 121] on label "Don't charge tax for these items" at bounding box center [273, 119] width 100 height 10
click at [220, 121] on input "Don't charge tax for these items" at bounding box center [217, 119] width 6 height 6
radio input "true"
click at [403, 224] on button "Save" at bounding box center [401, 224] width 25 height 16
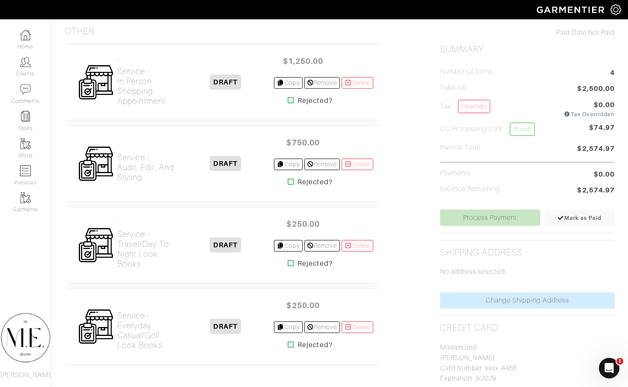
scroll to position [212, 0]
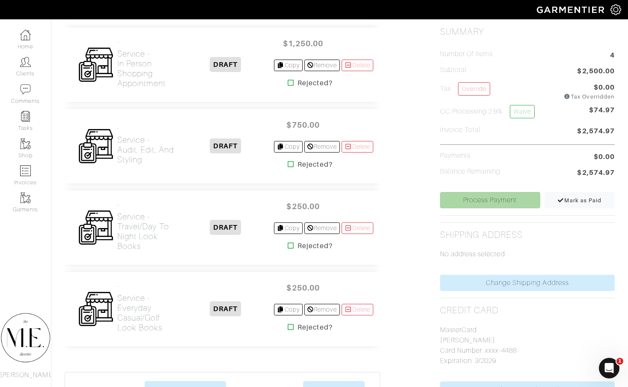
click at [500, 201] on link "Process Payment" at bounding box center [490, 200] width 100 height 16
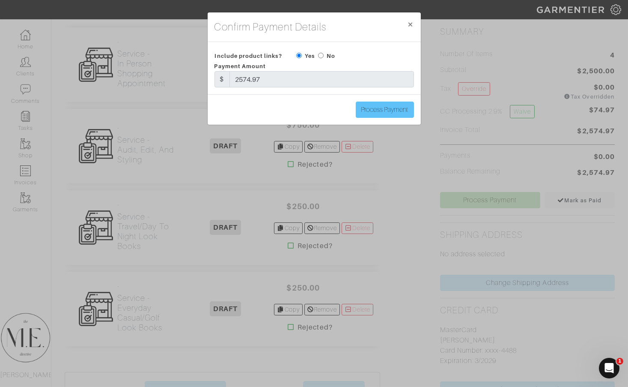
click at [397, 106] on input "Process Payment" at bounding box center [385, 109] width 58 height 16
type input "Process Payment"
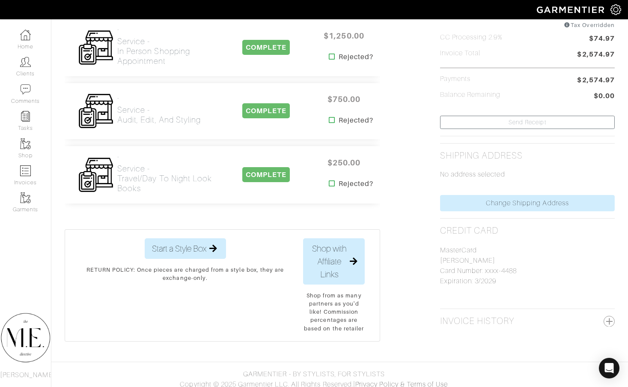
scroll to position [268, 0]
